Goal: Task Accomplishment & Management: Manage account settings

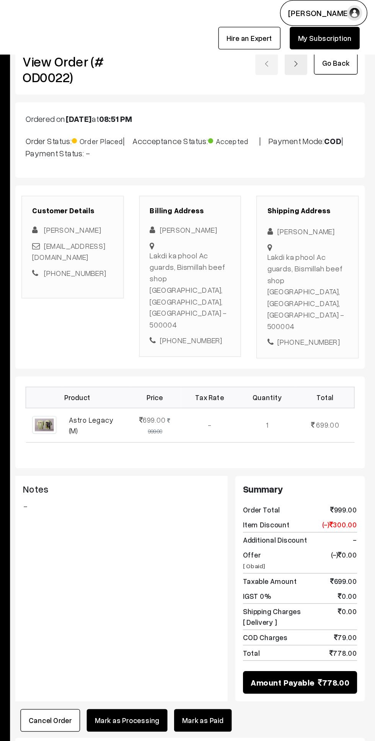
click at [340, 50] on link "Go Back" at bounding box center [345, 50] width 33 height 17
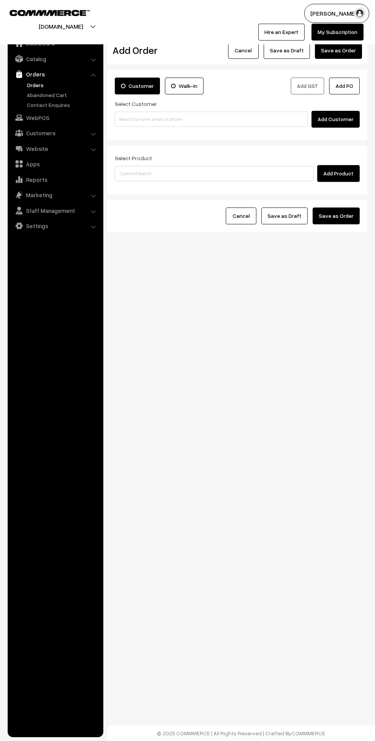
click at [31, 77] on link "Orders" at bounding box center [55, 74] width 91 height 14
click at [31, 83] on link "Orders" at bounding box center [63, 85] width 76 height 8
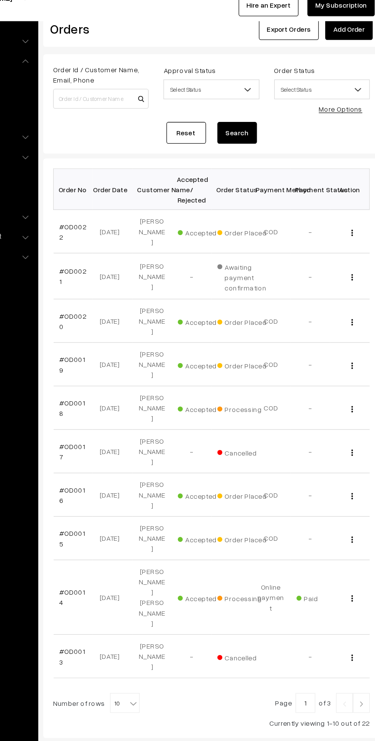
click at [346, 342] on img "button" at bounding box center [345, 344] width 1 height 5
click at [328, 347] on link "View" at bounding box center [312, 355] width 65 height 17
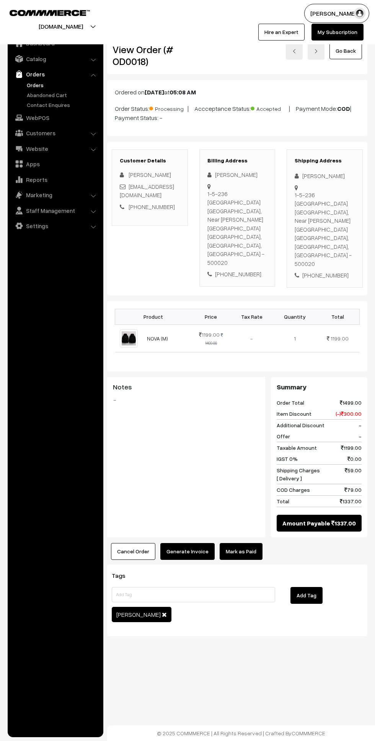
click at [341, 52] on link "Go Back" at bounding box center [345, 50] width 33 height 17
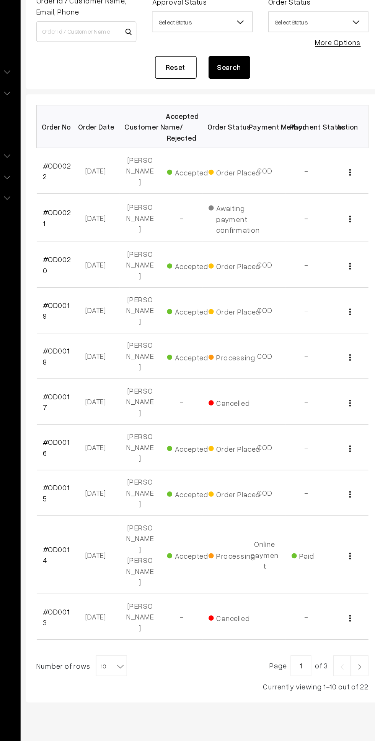
click at [346, 309] on img "button" at bounding box center [345, 311] width 1 height 5
click at [333, 313] on link "View" at bounding box center [312, 321] width 65 height 17
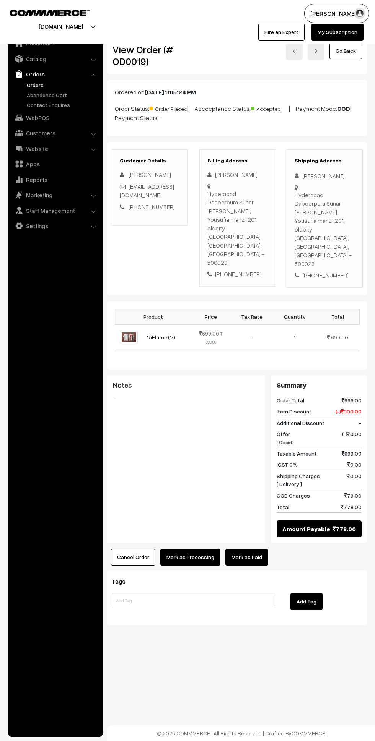
click at [339, 52] on link "Go Back" at bounding box center [345, 50] width 33 height 17
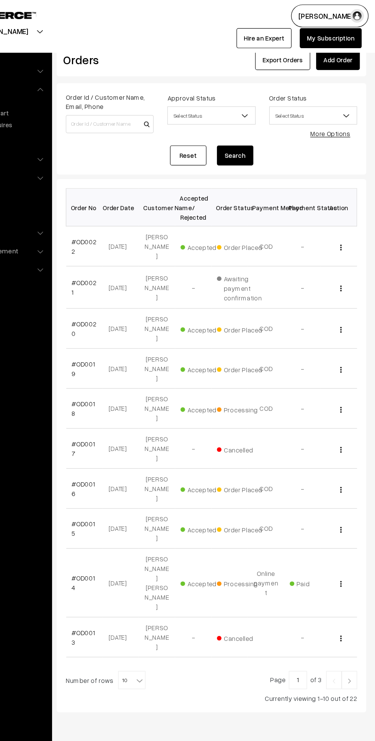
click at [346, 275] on img "button" at bounding box center [345, 277] width 1 height 5
click at [323, 280] on link "View" at bounding box center [312, 288] width 65 height 17
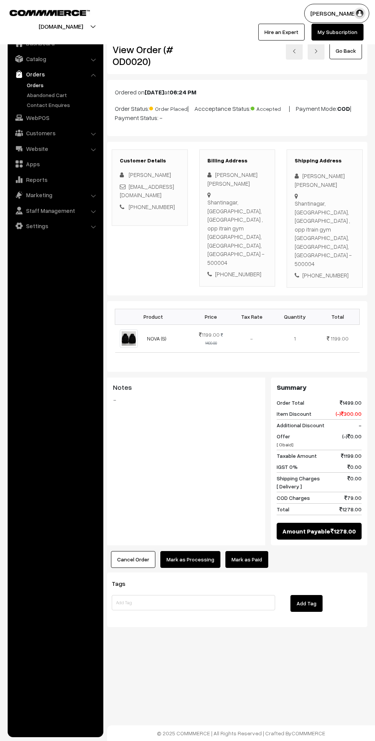
click at [346, 50] on link "Go Back" at bounding box center [345, 50] width 33 height 17
